Goal: Task Accomplishment & Management: Use online tool/utility

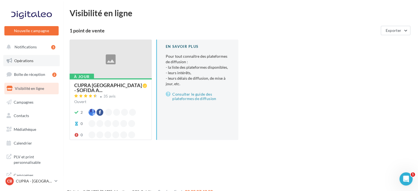
click at [33, 59] on link "Opérations" at bounding box center [31, 61] width 56 height 12
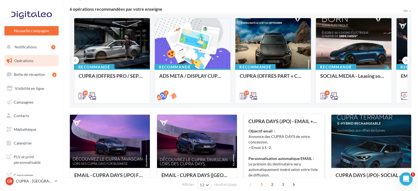
scroll to position [55, 0]
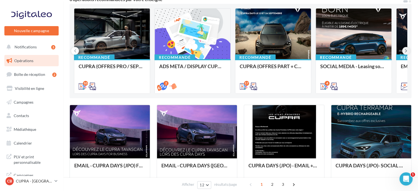
click at [404, 52] on button at bounding box center [406, 51] width 8 height 8
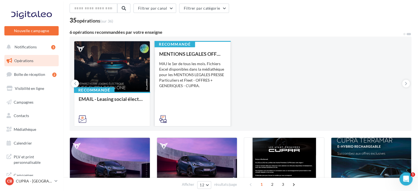
scroll to position [0, 0]
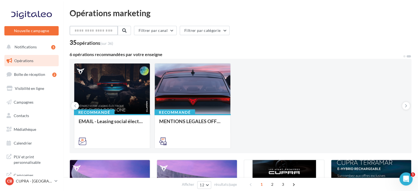
click at [91, 30] on input "text" at bounding box center [94, 30] width 48 height 9
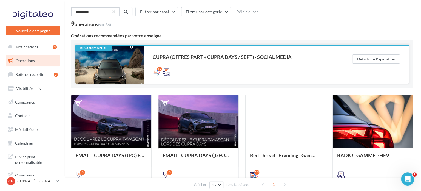
scroll to position [13, 0]
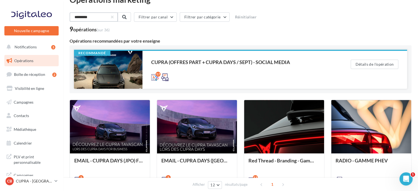
type input "*********"
click at [110, 68] on div at bounding box center [108, 70] width 69 height 38
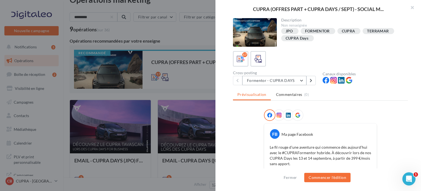
click at [295, 82] on button "Formentor - CUPRA DAYS" at bounding box center [274, 80] width 64 height 9
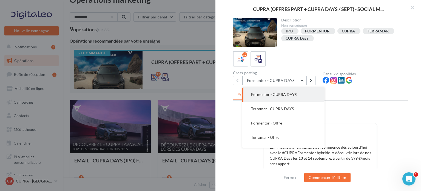
click at [295, 82] on button "Formentor - CUPRA DAYS" at bounding box center [274, 80] width 64 height 9
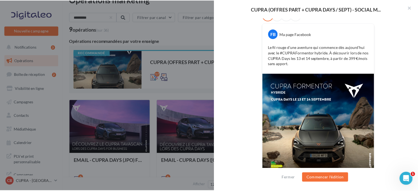
scroll to position [92, 0]
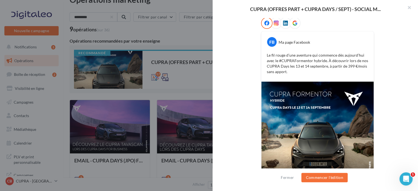
click at [63, 172] on div at bounding box center [209, 95] width 418 height 191
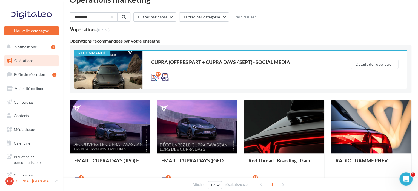
click at [56, 182] on icon at bounding box center [56, 180] width 3 height 5
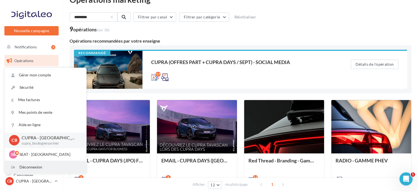
click at [54, 161] on div "Déconnexion" at bounding box center [46, 167] width 82 height 12
